Goal: Information Seeking & Learning: Learn about a topic

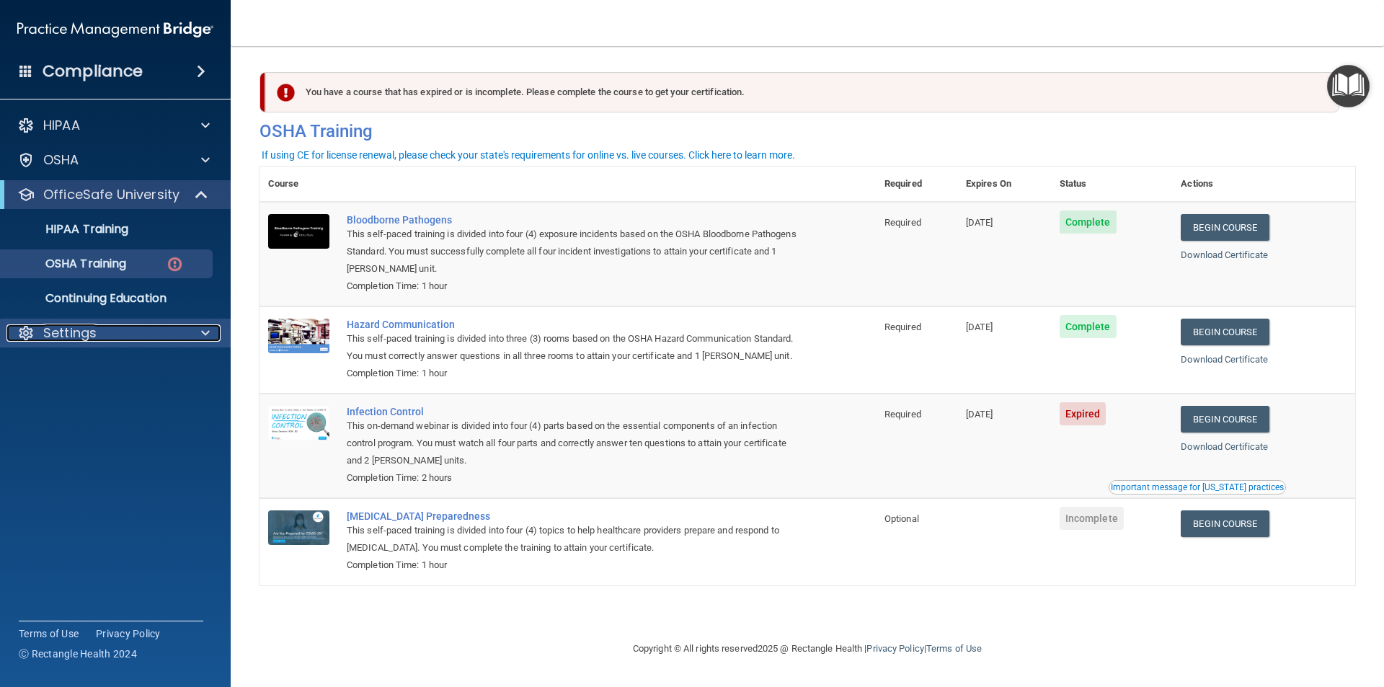
click at [212, 339] on div at bounding box center [203, 332] width 36 height 17
